Goal: Find specific page/section: Find specific page/section

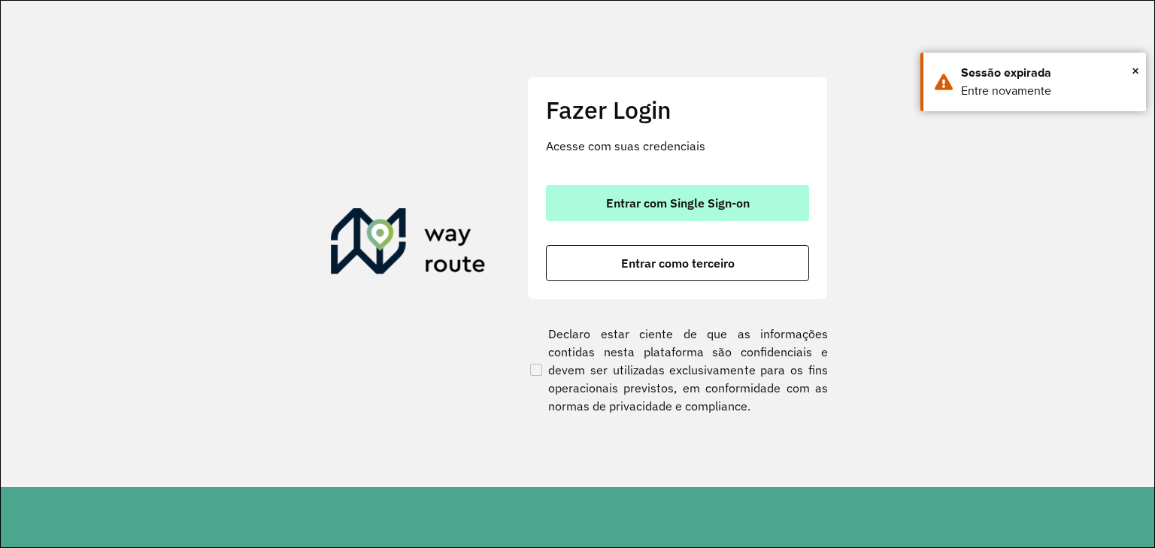
click at [662, 191] on button "Entrar com Single Sign-on" at bounding box center [677, 203] width 263 height 36
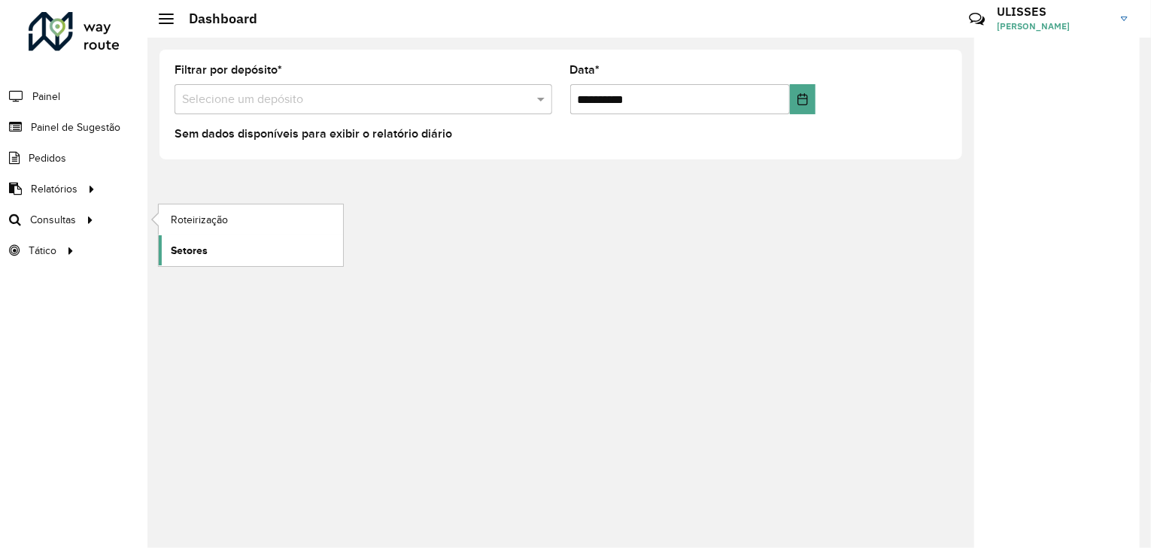
click at [183, 253] on span "Setores" at bounding box center [189, 251] width 37 height 16
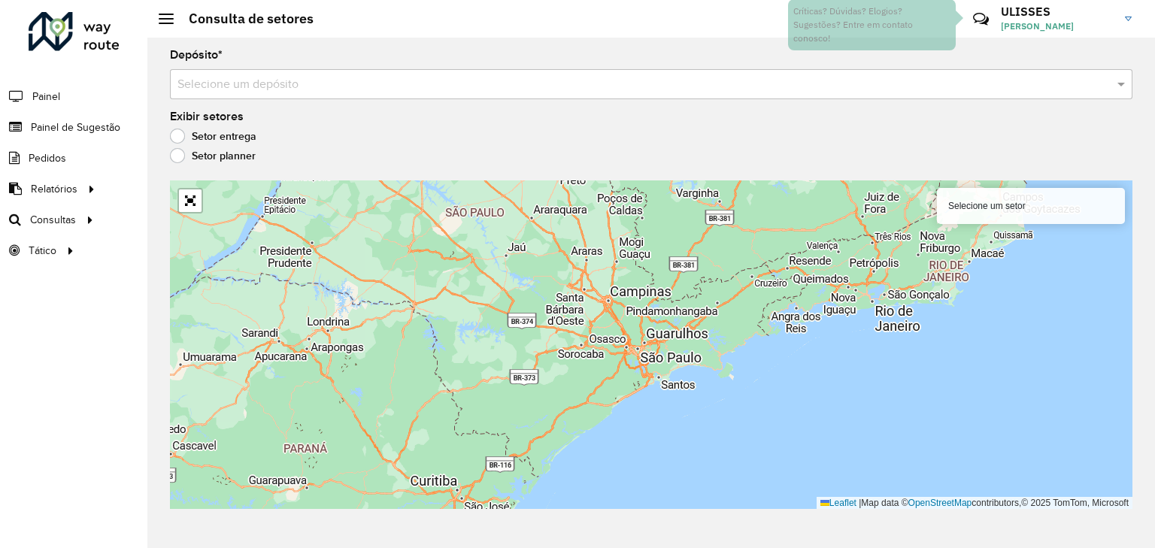
click at [624, 70] on div "Selecione um depósito" at bounding box center [651, 84] width 963 height 30
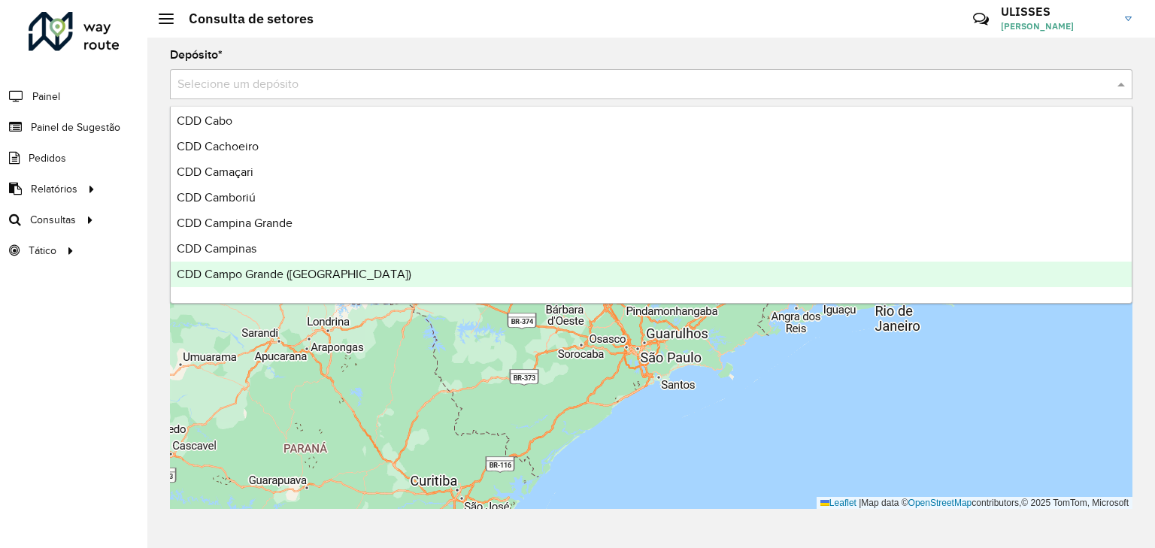
scroll to position [3129, 0]
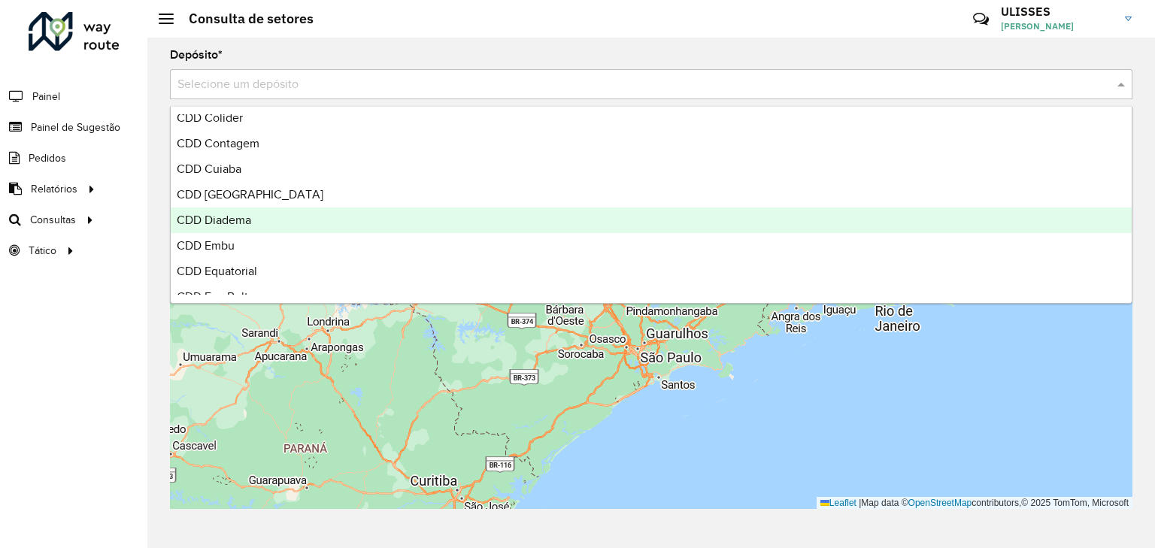
click at [352, 218] on div "CDD Diadema" at bounding box center [651, 221] width 961 height 26
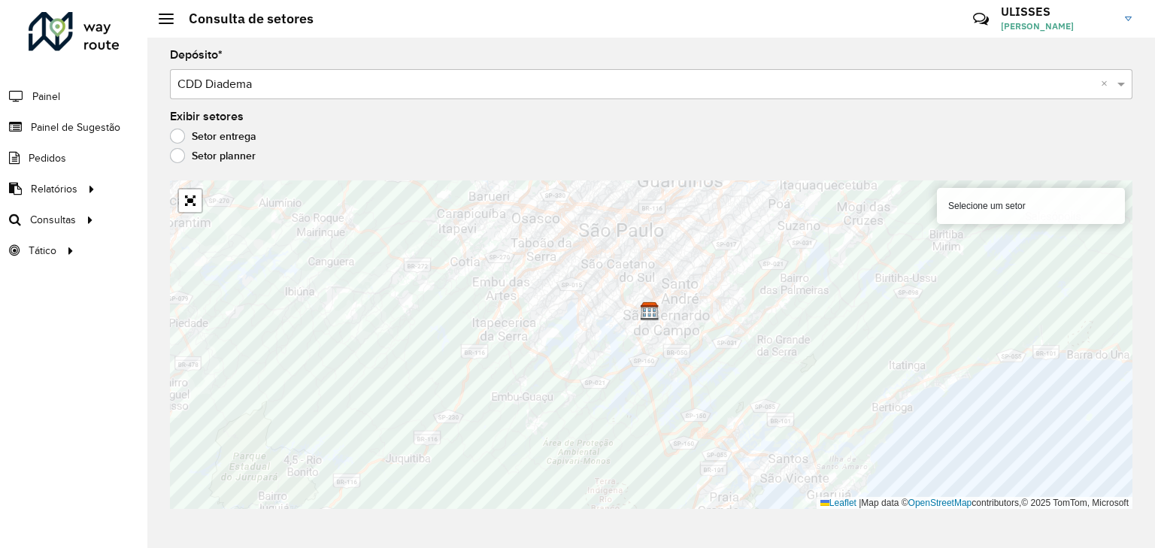
click at [35, 419] on div "Roteirizador AmbevTech Painel Painel de Sugestão Pedidos Relatórios Clientes Cl…" at bounding box center [73, 274] width 147 height 548
click at [0, 457] on div "Roteirizador AmbevTech Painel Painel de Sugestão Pedidos Relatórios Clientes Cl…" at bounding box center [73, 274] width 147 height 548
